Goal: Information Seeking & Learning: Learn about a topic

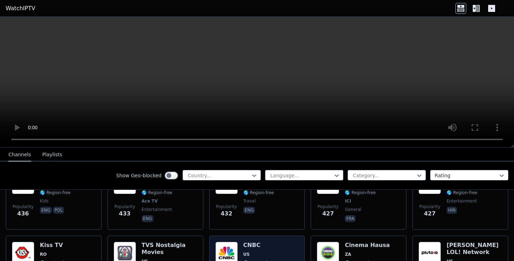
scroll to position [2711, 0]
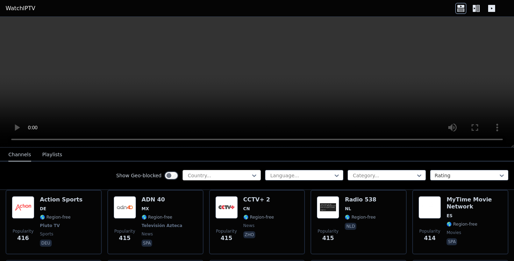
click at [241, 170] on div "Country..." at bounding box center [222, 175] width 78 height 10
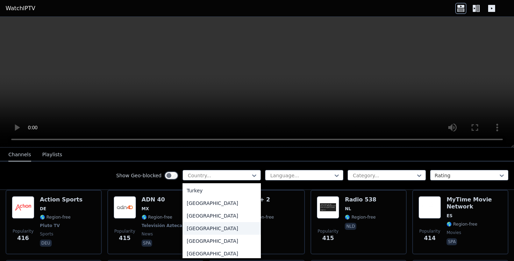
scroll to position [2366, 0]
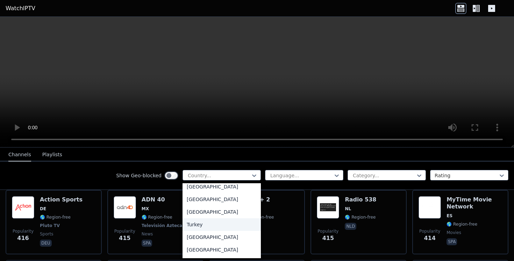
click at [227, 227] on div "Turkey" at bounding box center [222, 224] width 78 height 13
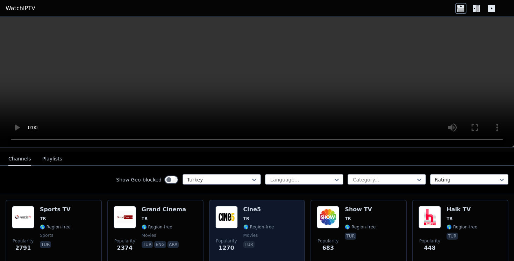
scroll to position [71, 0]
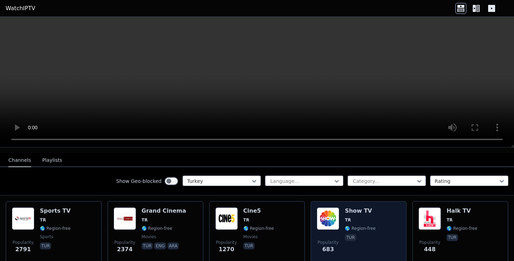
click at [341, 219] on div "Popularity 683 Show TV TR 🌎 Region-free tur" at bounding box center [359, 232] width 84 height 50
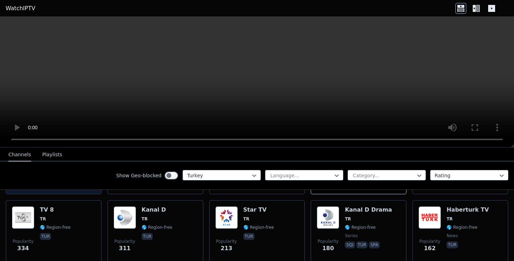
scroll to position [141, 0]
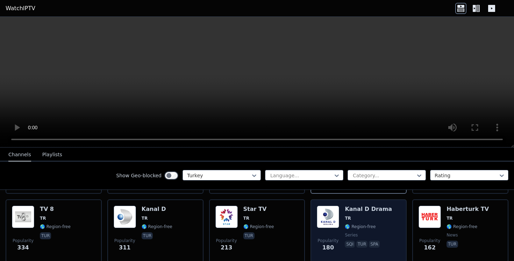
click at [335, 221] on img at bounding box center [328, 216] width 22 height 22
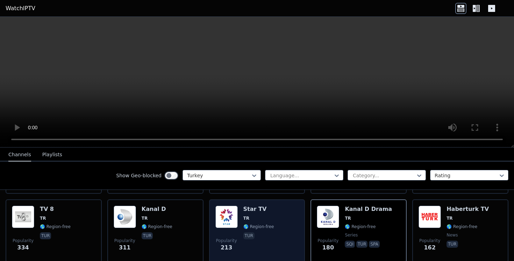
click at [284, 221] on div "Popularity 213 Star TV TR 🌎 Region-free tur" at bounding box center [257, 230] width 84 height 50
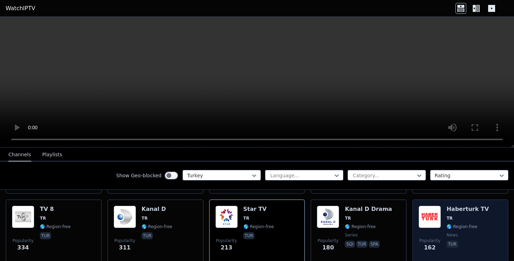
click at [434, 220] on img at bounding box center [430, 216] width 22 height 22
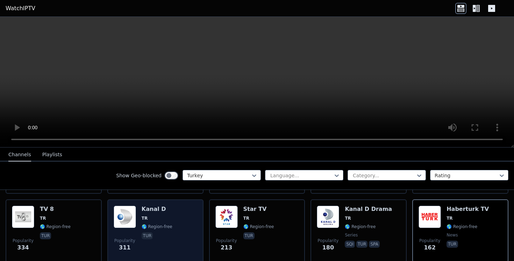
click at [153, 235] on span "tur" at bounding box center [157, 236] width 31 height 8
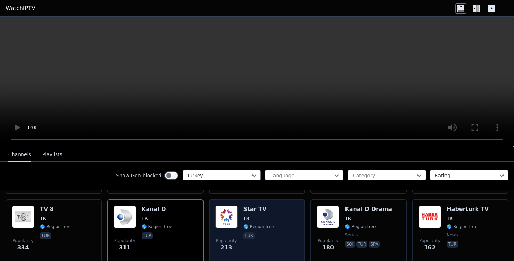
click at [240, 226] on div "Popularity 213 Star TV TR 🌎 Region-free tur" at bounding box center [257, 230] width 84 height 50
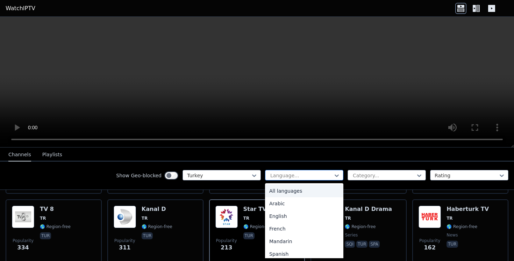
click at [316, 180] on div "Language..." at bounding box center [304, 175] width 78 height 10
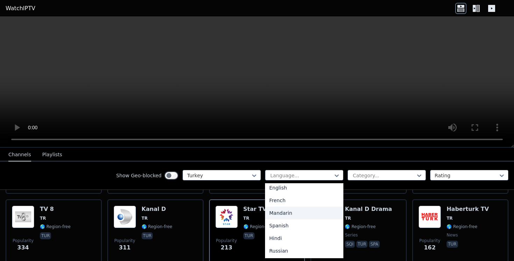
scroll to position [0, 0]
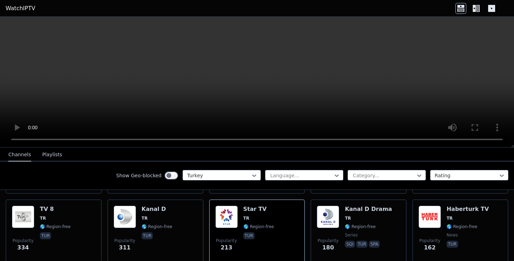
click at [307, 165] on div "Show Geo-blocked Turkey Language... Category... Rating" at bounding box center [257, 175] width 514 height 28
click at [31, 7] on link "WatchIPTV" at bounding box center [21, 8] width 30 height 8
click at [20, 10] on link "WatchIPTV" at bounding box center [21, 8] width 30 height 8
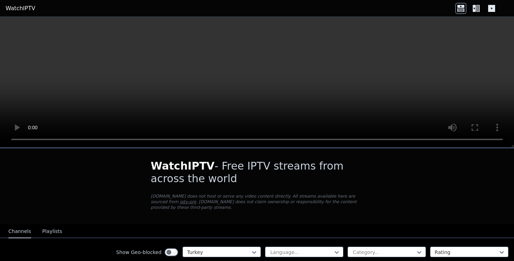
click at [24, 9] on link "WatchIPTV" at bounding box center [21, 8] width 30 height 8
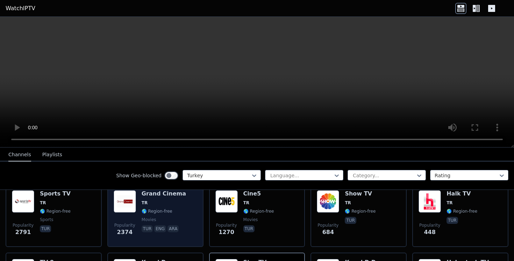
scroll to position [89, 0]
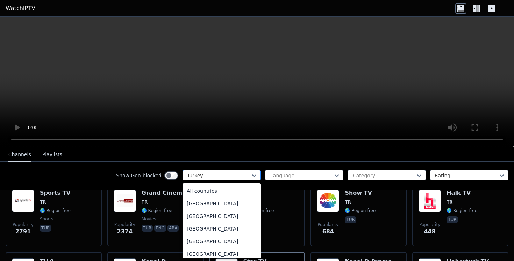
click at [230, 175] on div at bounding box center [219, 175] width 64 height 7
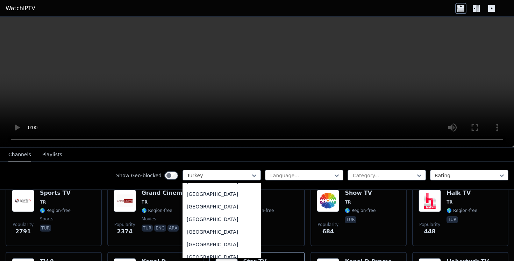
scroll to position [0, 0]
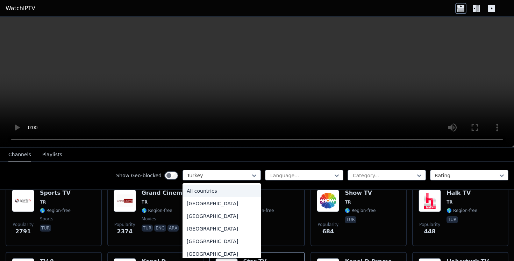
click at [212, 190] on div "All countries" at bounding box center [222, 190] width 78 height 13
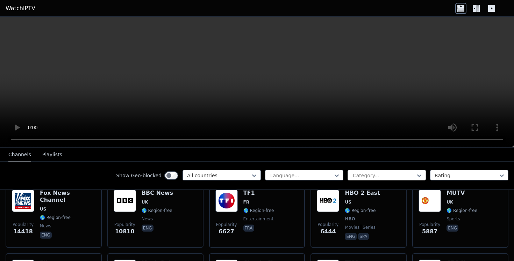
click at [382, 171] on div "Category..." at bounding box center [387, 175] width 78 height 10
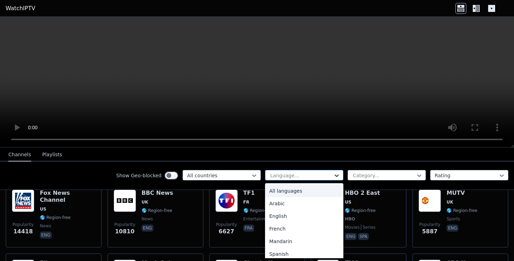
click at [337, 177] on icon at bounding box center [336, 175] width 7 height 7
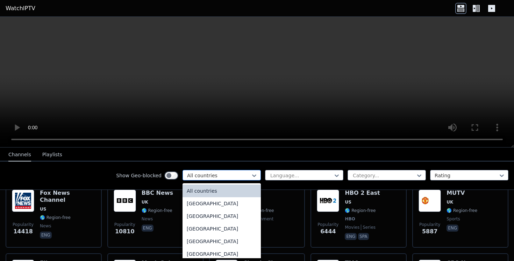
click at [250, 177] on div "All countries" at bounding box center [222, 175] width 78 height 10
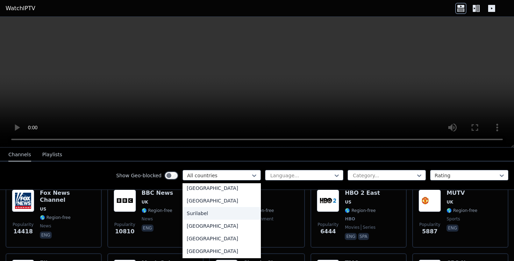
scroll to position [2228, 0]
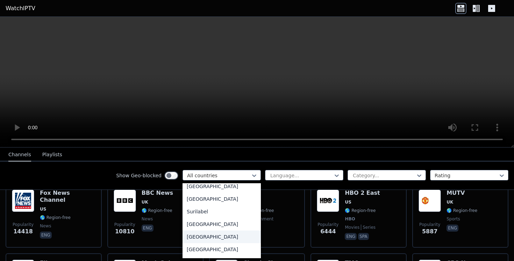
click at [221, 234] on div "[GEOGRAPHIC_DATA]" at bounding box center [222, 236] width 78 height 13
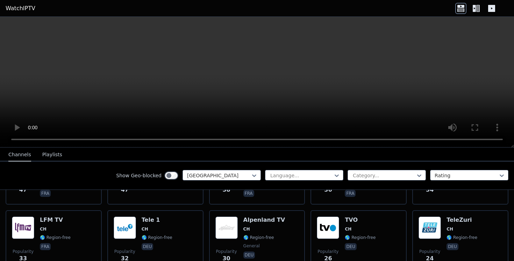
scroll to position [200, 0]
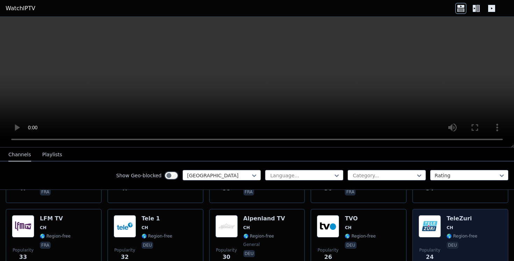
click at [441, 232] on div "Popularity 24 TeleZuri CH 🌎 Region-free deu" at bounding box center [461, 240] width 84 height 50
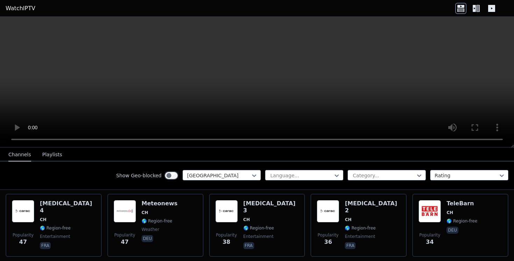
scroll to position [149, 0]
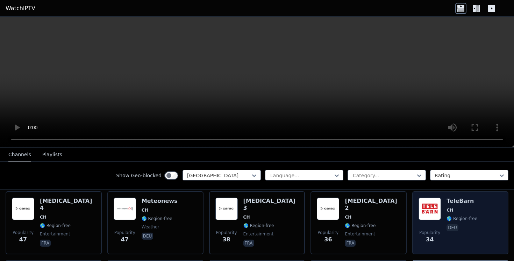
click at [419, 209] on img at bounding box center [430, 208] width 22 height 22
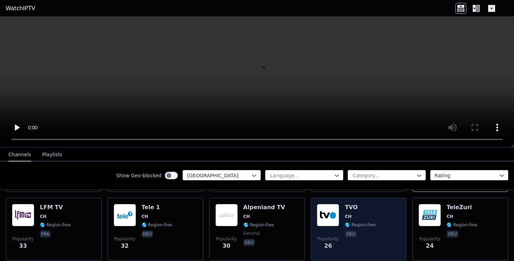
scroll to position [219, 0]
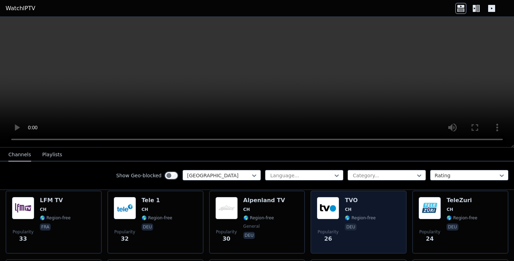
click at [314, 224] on div "Popularity 26 TVO CH 🌎 Region-free deu" at bounding box center [359, 221] width 96 height 63
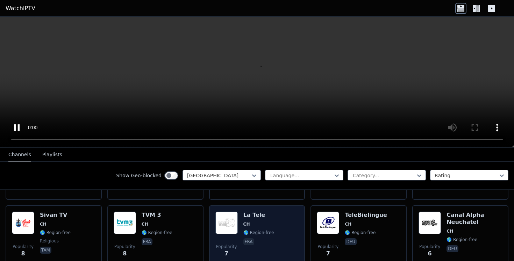
scroll to position [477, 0]
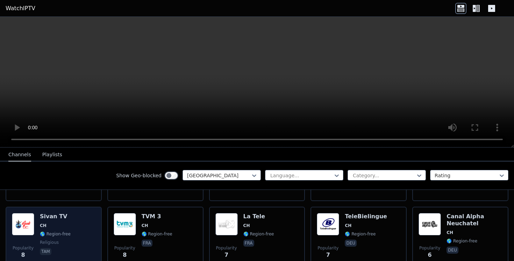
click at [59, 228] on span "CH" at bounding box center [55, 225] width 31 height 6
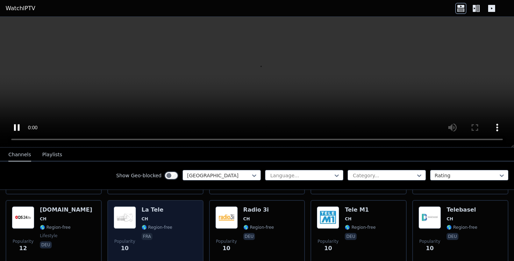
scroll to position [346, 0]
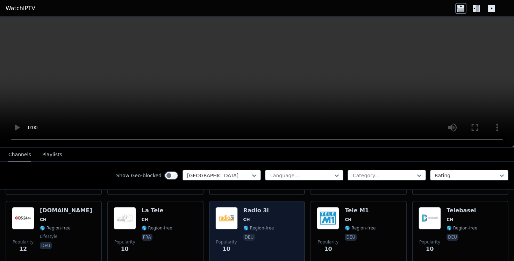
click at [223, 227] on img at bounding box center [226, 218] width 22 height 22
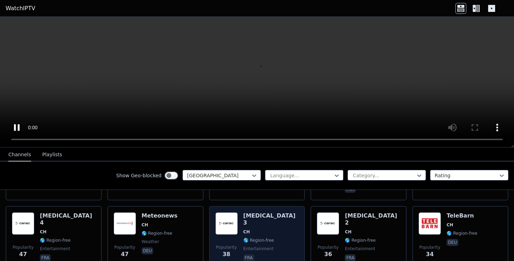
scroll to position [133, 0]
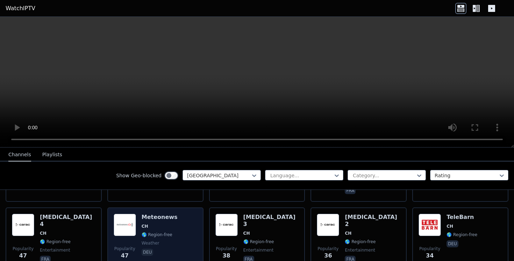
click at [197, 231] on div "Popularity 47 Meteonews CH 🌎 Region-free weather deu" at bounding box center [156, 238] width 84 height 50
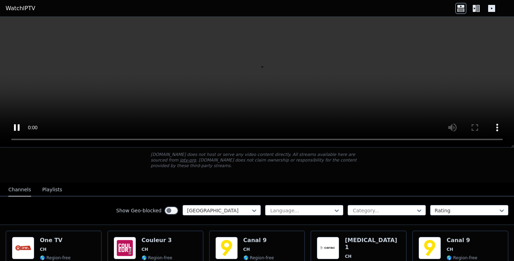
scroll to position [49, 0]
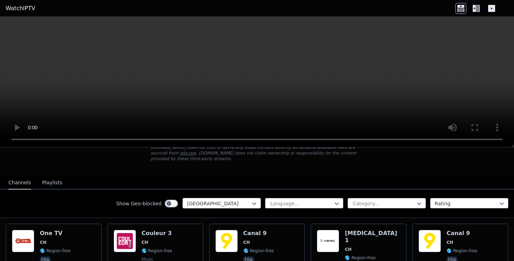
click at [243, 205] on div at bounding box center [219, 203] width 64 height 7
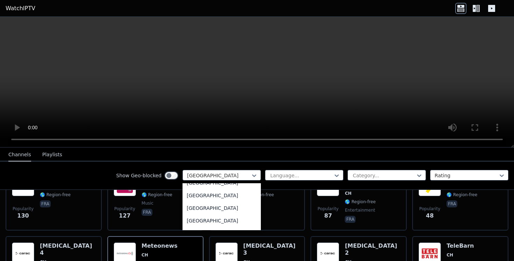
scroll to position [2046, 0]
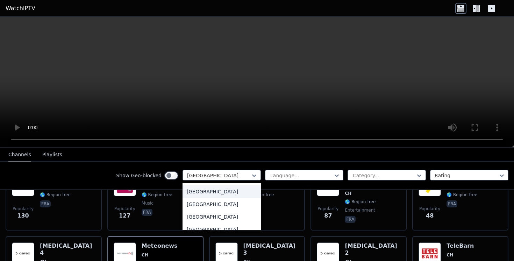
click at [211, 192] on div "[GEOGRAPHIC_DATA]" at bounding box center [222, 191] width 78 height 13
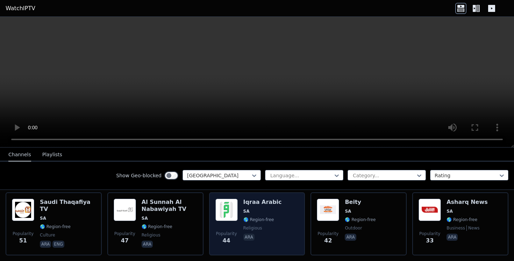
scroll to position [217, 0]
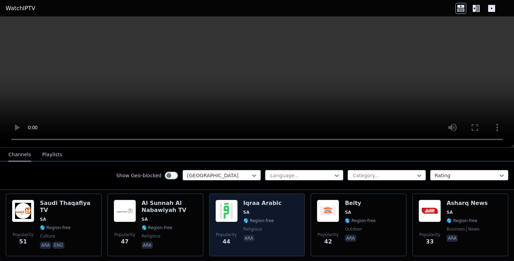
click at [265, 221] on span "🌎 Region-free" at bounding box center [258, 221] width 31 height 6
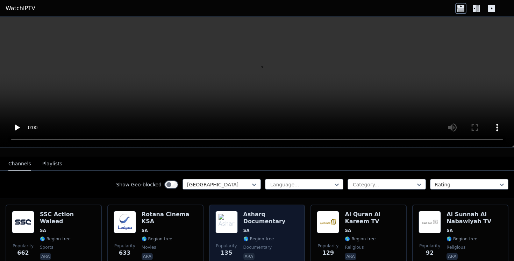
scroll to position [93, 0]
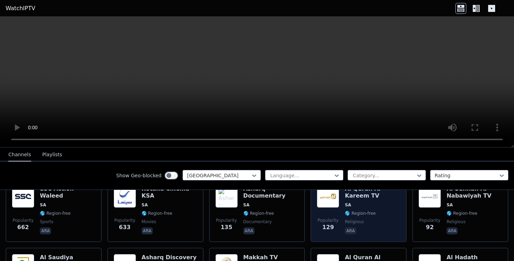
click at [319, 219] on span "Popularity" at bounding box center [328, 220] width 21 height 6
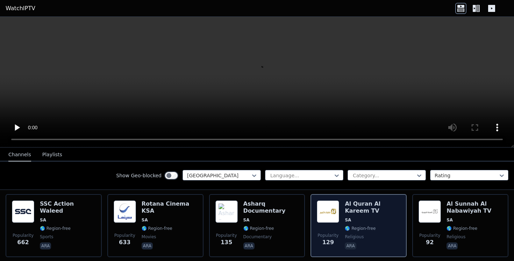
scroll to position [77, 0]
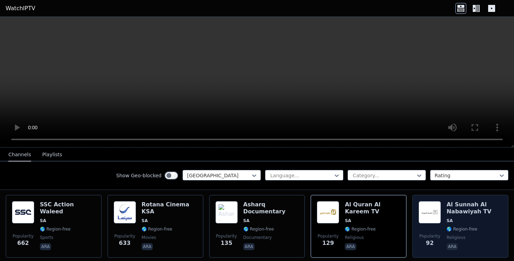
click at [422, 226] on div "Popularity 92" at bounding box center [430, 226] width 22 height 50
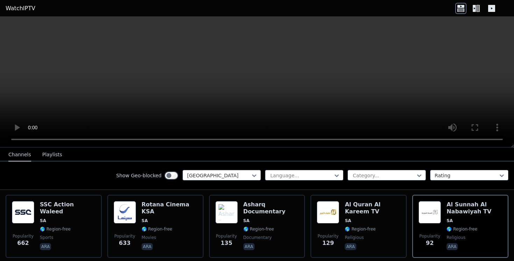
click at [477, 7] on icon at bounding box center [477, 8] width 3 height 7
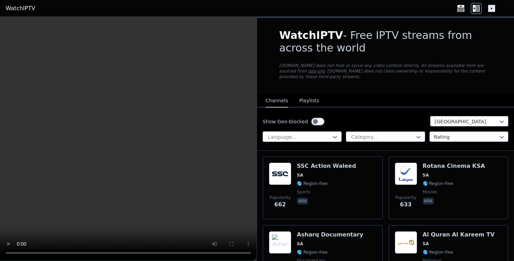
scroll to position [0, 0]
click at [329, 137] on div at bounding box center [299, 136] width 64 height 7
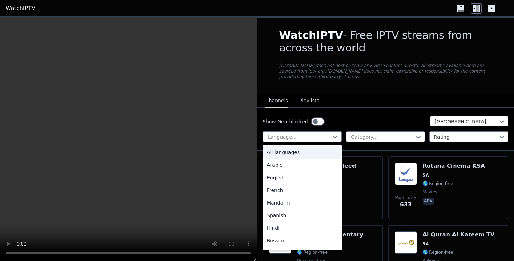
click at [314, 155] on div "All languages" at bounding box center [302, 152] width 79 height 13
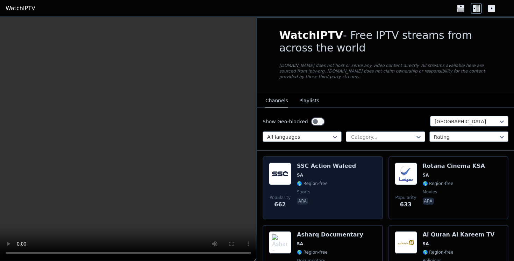
click at [329, 203] on span "ara" at bounding box center [326, 201] width 59 height 8
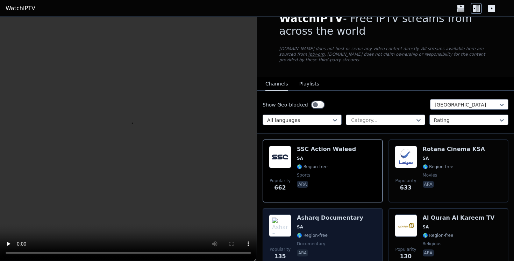
scroll to position [17, 0]
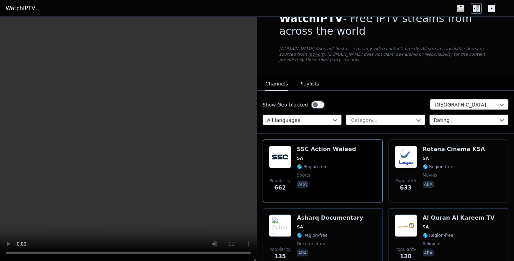
click at [442, 100] on div "[GEOGRAPHIC_DATA]" at bounding box center [469, 104] width 78 height 10
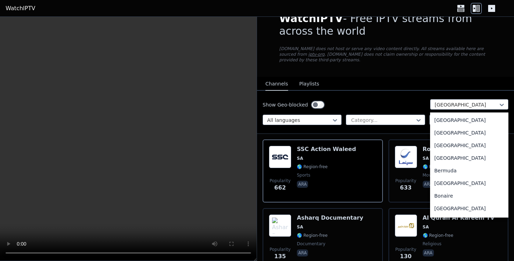
scroll to position [0, 0]
click at [441, 118] on div "All countries" at bounding box center [469, 120] width 78 height 13
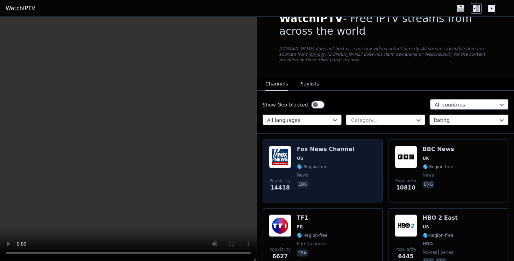
click at [335, 168] on span "🌎 Region-free" at bounding box center [325, 167] width 57 height 6
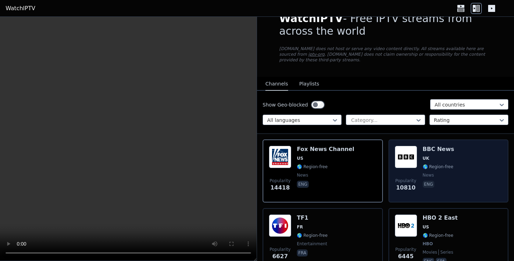
click at [401, 158] on img at bounding box center [406, 157] width 22 height 22
